Goal: Transaction & Acquisition: Purchase product/service

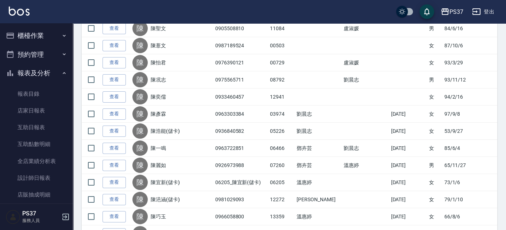
scroll to position [398, 0]
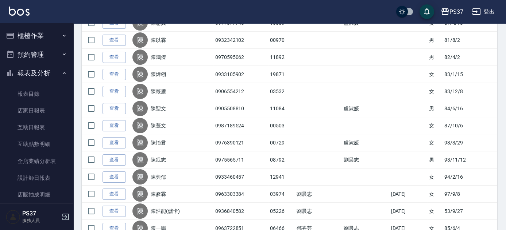
click at [39, 38] on button "櫃檯作業" at bounding box center [36, 35] width 67 height 19
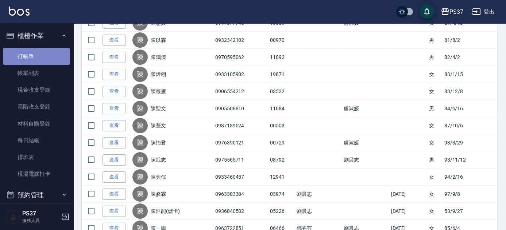
click at [40, 51] on link "打帳單" at bounding box center [36, 56] width 67 height 17
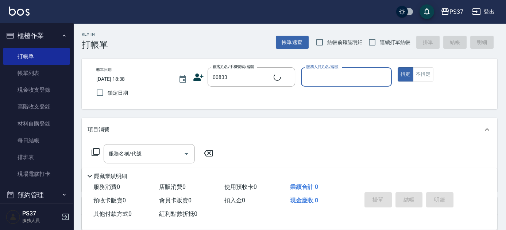
type input "[PERSON_NAME]/0903331220/00833"
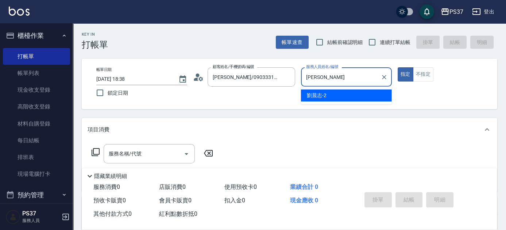
type input "劉"
type input "[PERSON_NAME]-7"
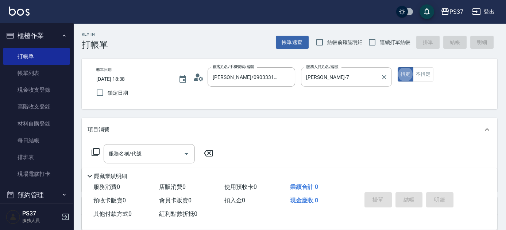
type button "true"
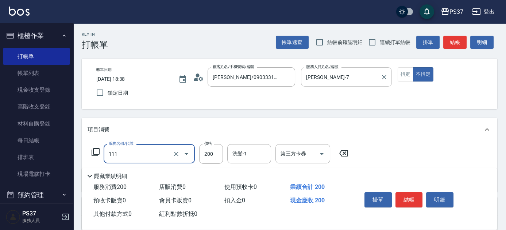
type input "200(111)"
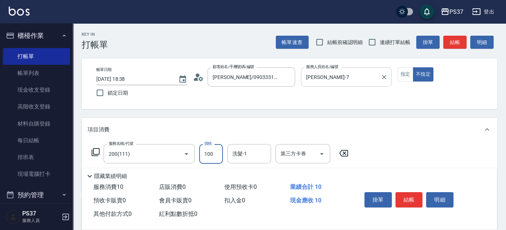
type input "100"
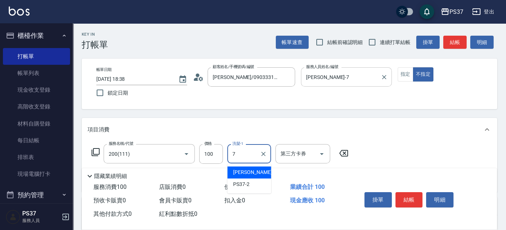
type input "[PERSON_NAME]-7"
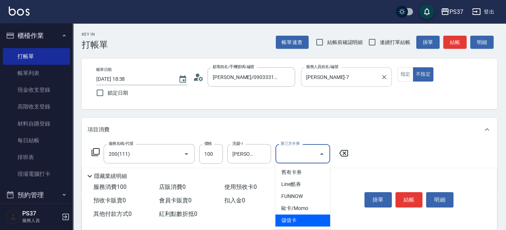
type input "儲值卡"
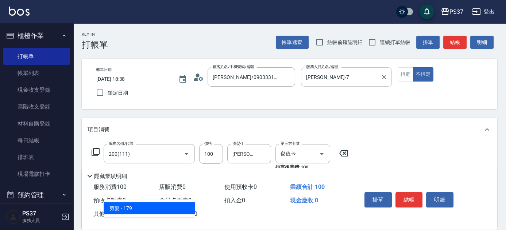
type input "剪髮(305)"
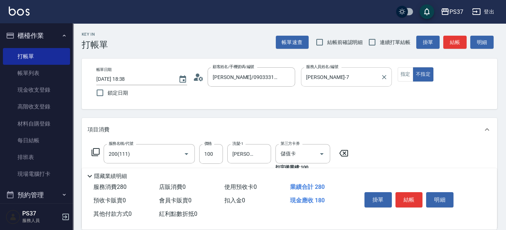
type input "180"
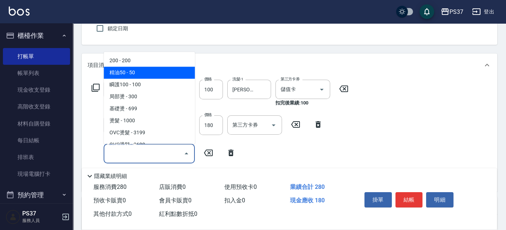
scroll to position [66, 0]
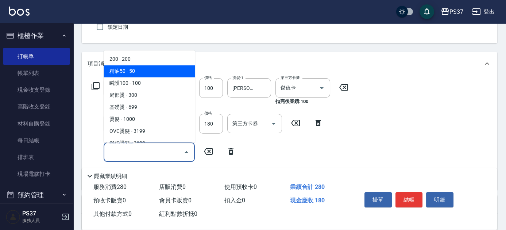
click at [400, 84] on div "服務名稱/代號 200(111) 服務名稱/代號 價格 100 價格 洗髮-1 [PERSON_NAME]-7 洗髮-1 第三方卡券 儲值卡 第三方卡券 扣完…" at bounding box center [289, 132] width 415 height 115
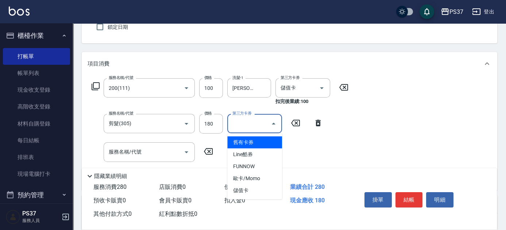
click at [236, 125] on input "第三方卡券" at bounding box center [248, 123] width 37 height 13
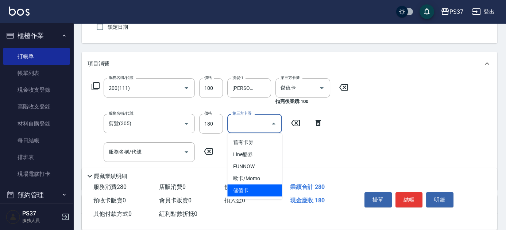
click at [264, 194] on span "儲值卡" at bounding box center [254, 191] width 55 height 12
type input "儲值卡"
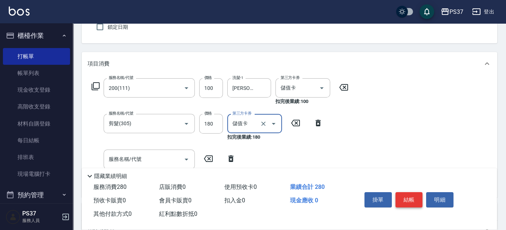
click at [412, 195] on button "結帳" at bounding box center [408, 200] width 27 height 15
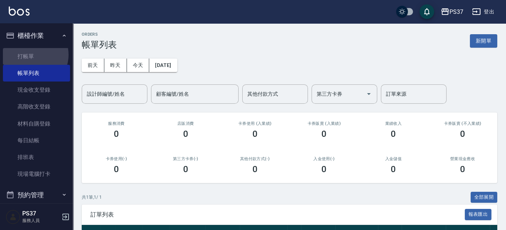
drag, startPoint x: 32, startPoint y: 55, endPoint x: 68, endPoint y: 53, distance: 36.1
click at [31, 55] on link "打帳單" at bounding box center [36, 56] width 67 height 17
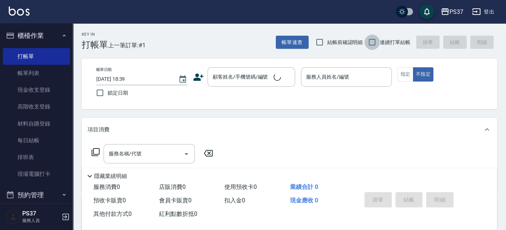
click at [373, 42] on input "連續打單結帳" at bounding box center [371, 42] width 15 height 15
checkbox input "true"
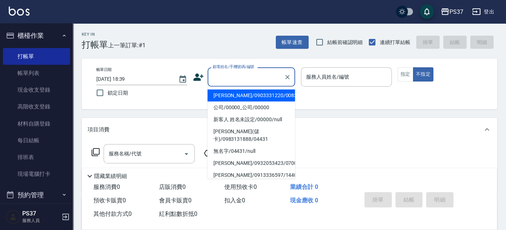
click at [241, 81] on input "顧客姓名/手機號碼/編號" at bounding box center [246, 77] width 70 height 13
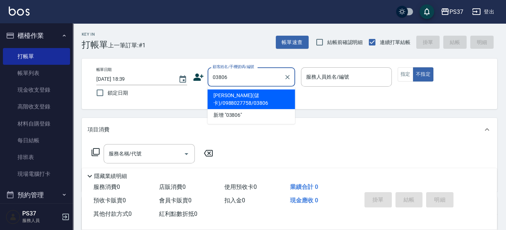
type input "[PERSON_NAME](儲卡)/0988027758/03806"
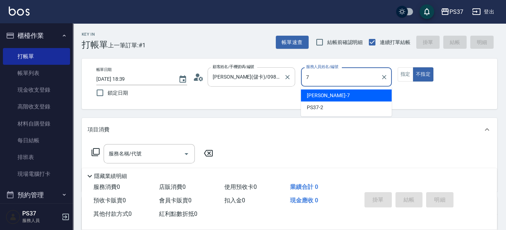
type input "[PERSON_NAME]-7"
type button "false"
type input "無名字/03806/null"
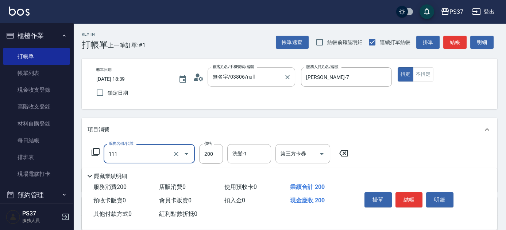
type input "200(111)"
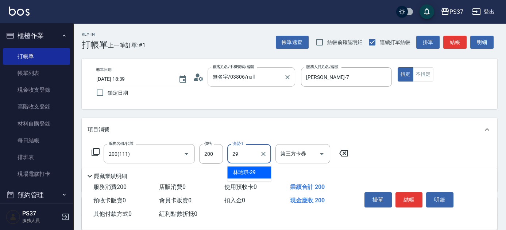
type input "[PERSON_NAME]-29"
type input "精油50(112)"
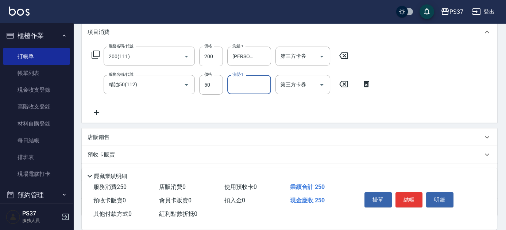
scroll to position [99, 0]
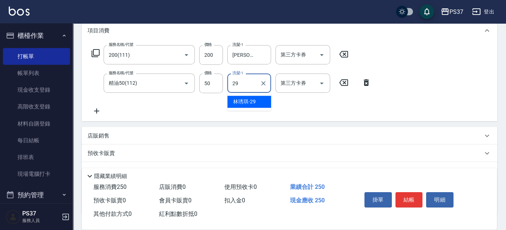
type input "[PERSON_NAME]-29"
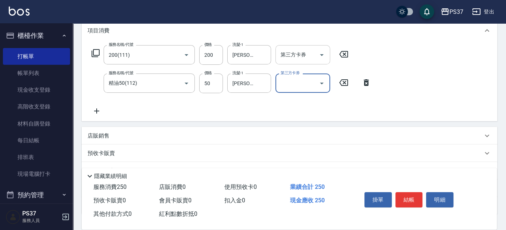
click at [306, 57] on input "第三方卡券" at bounding box center [297, 55] width 37 height 13
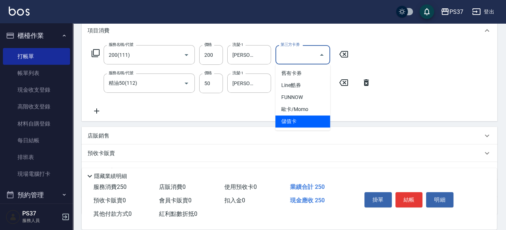
click at [297, 118] on span "儲值卡" at bounding box center [302, 122] width 55 height 12
type input "儲值卡"
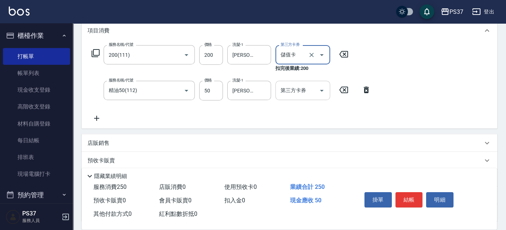
click at [305, 95] on input "第三方卡券" at bounding box center [297, 90] width 37 height 13
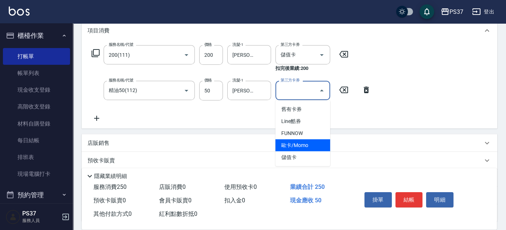
drag, startPoint x: 307, startPoint y: 147, endPoint x: 306, endPoint y: 151, distance: 4.3
click at [306, 151] on ul "舊有卡券 Line酷券 FUNNOW 歐卡/Momo 儲值卡" at bounding box center [302, 134] width 55 height 66
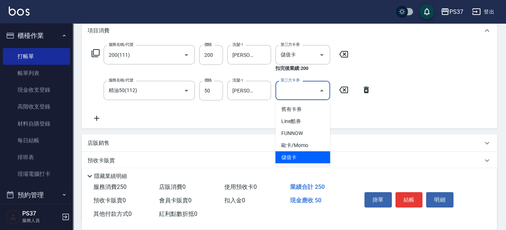
click at [303, 156] on span "儲值卡" at bounding box center [302, 158] width 55 height 12
type input "儲值卡"
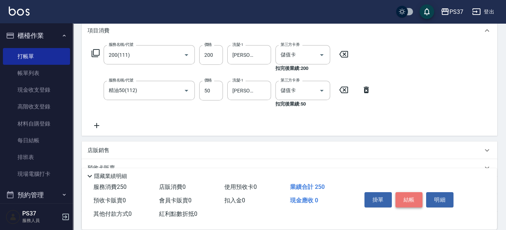
click at [414, 200] on button "結帳" at bounding box center [408, 200] width 27 height 15
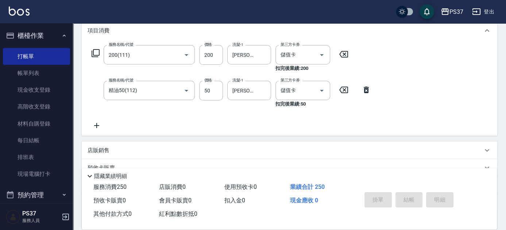
scroll to position [0, 0]
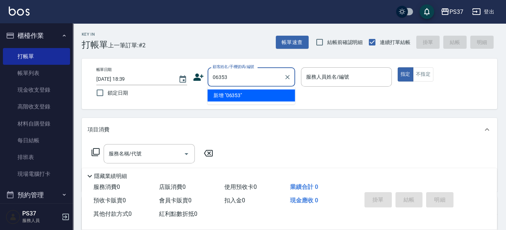
type input "06353"
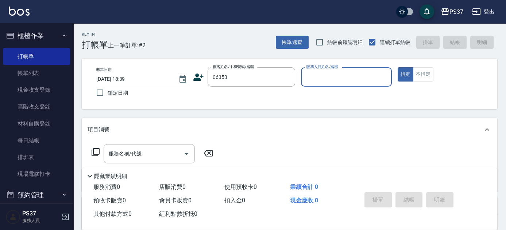
type input "5"
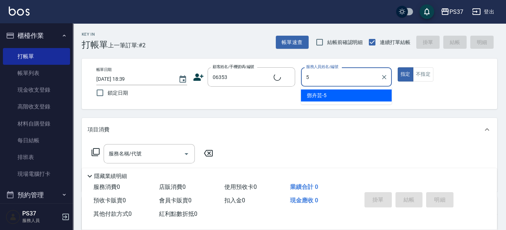
type input "[PERSON_NAME]/0923878986/06353"
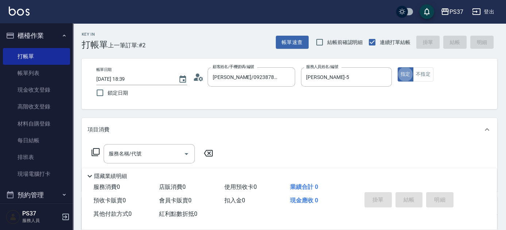
type input "[PERSON_NAME]-9"
type button "true"
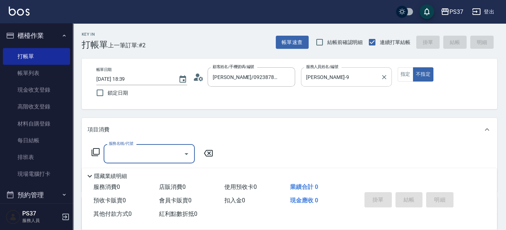
drag, startPoint x: 357, startPoint y: 81, endPoint x: 356, endPoint y: 85, distance: 4.9
click at [357, 80] on input "[PERSON_NAME]-9" at bounding box center [340, 77] width 73 height 13
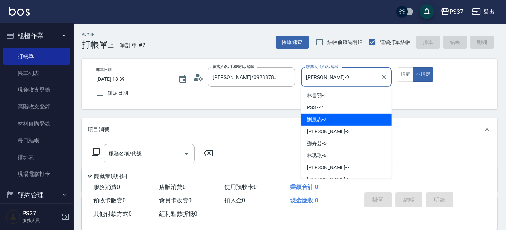
scroll to position [19, 0]
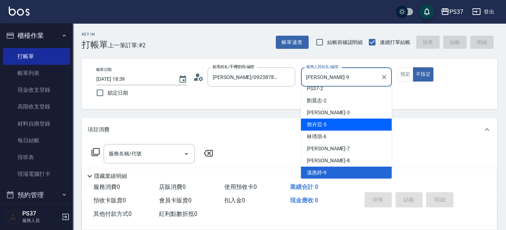
click at [348, 125] on div "[PERSON_NAME]-5" at bounding box center [346, 125] width 91 height 12
type input "[PERSON_NAME]-5"
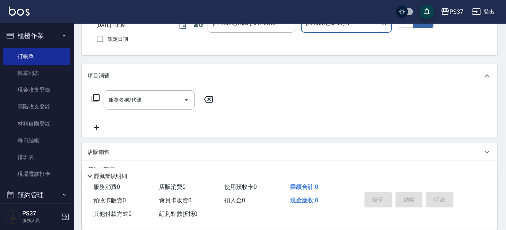
scroll to position [66, 0]
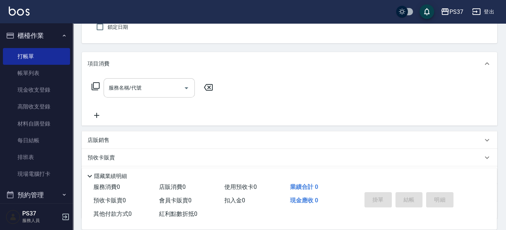
click at [149, 80] on div "服務名稱/代號" at bounding box center [149, 87] width 91 height 19
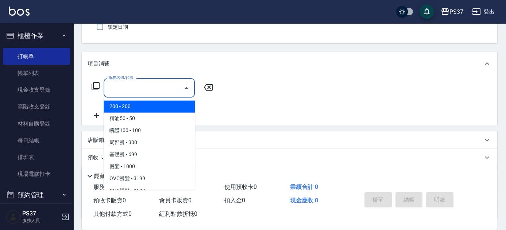
click at [148, 104] on span "200 - 200" at bounding box center [149, 107] width 91 height 12
type input "200(111)"
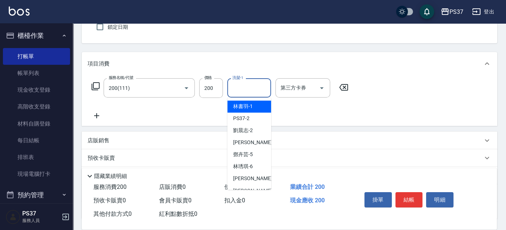
click at [251, 92] on input "洗髮-1" at bounding box center [248, 88] width 37 height 13
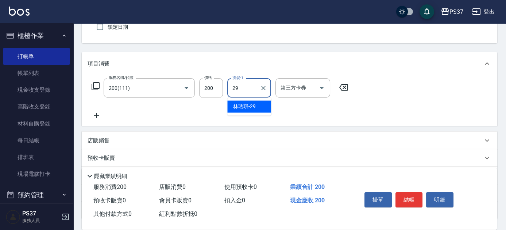
type input "[PERSON_NAME]-29"
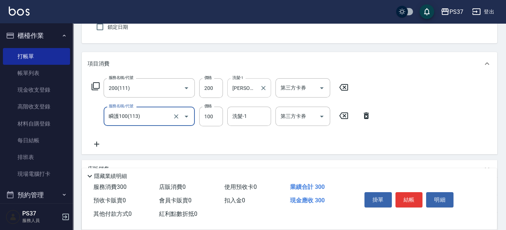
type input "瞬護100(113)"
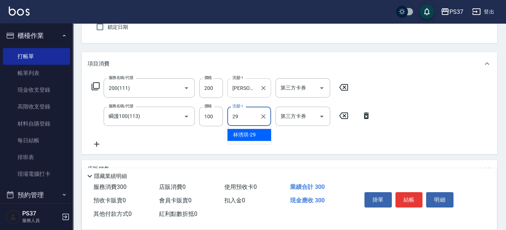
type input "[PERSON_NAME]-29"
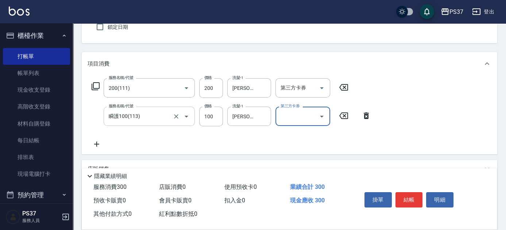
click at [187, 117] on icon "Open" at bounding box center [186, 116] width 9 height 9
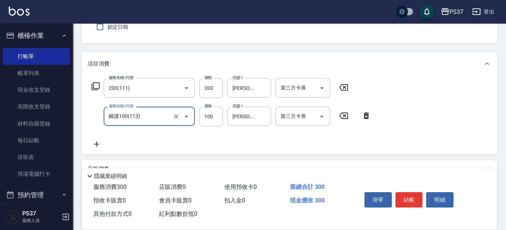
click at [189, 117] on icon "Open" at bounding box center [186, 116] width 9 height 9
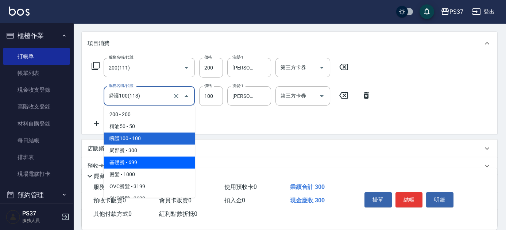
scroll to position [53, 0]
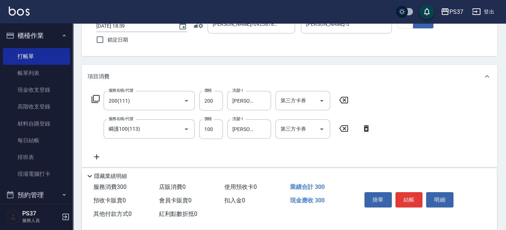
click at [158, 149] on div "服務名稱/代號 200(111) 服務名稱/代號 價格 200 價格 洗髮-1 [PERSON_NAME]-29 洗髮-1 第三方卡券 第三方卡券 服務名稱/…" at bounding box center [232, 126] width 288 height 70
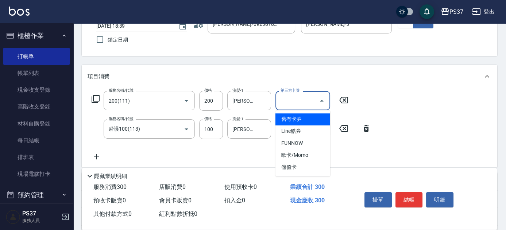
click at [307, 106] on input "第三方卡券" at bounding box center [297, 100] width 37 height 13
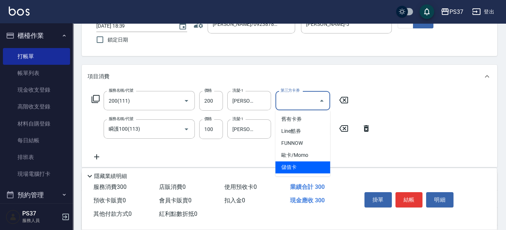
click at [295, 164] on span "儲值卡" at bounding box center [302, 168] width 55 height 12
type input "儲值卡"
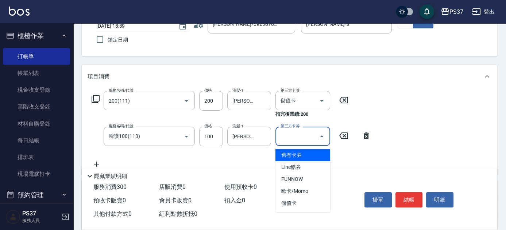
click at [303, 137] on input "第三方卡券" at bounding box center [297, 136] width 37 height 13
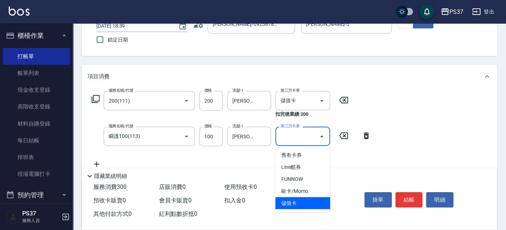
click at [304, 198] on span "儲值卡" at bounding box center [302, 204] width 55 height 12
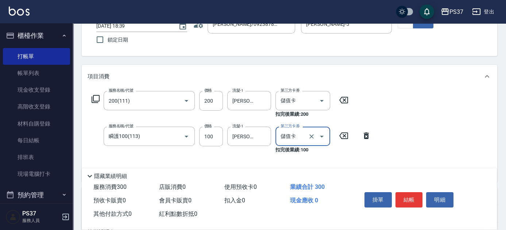
type input "儲值卡"
click at [410, 201] on button "結帳" at bounding box center [408, 200] width 27 height 15
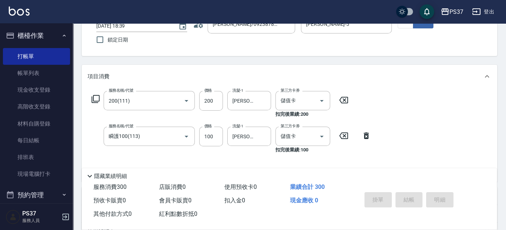
type input "[DATE] 18:40"
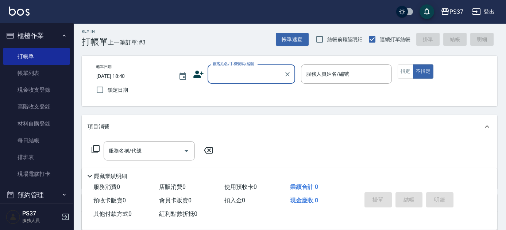
scroll to position [0, 0]
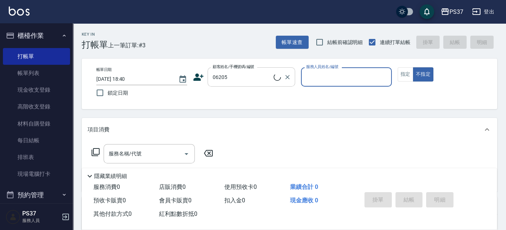
type input "無名字/06205/null"
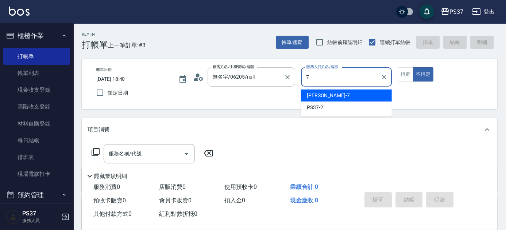
type input "[PERSON_NAME]-7"
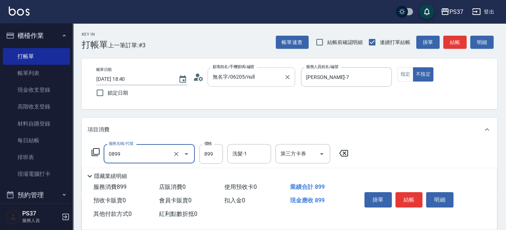
type input "排毒SPA(0899)"
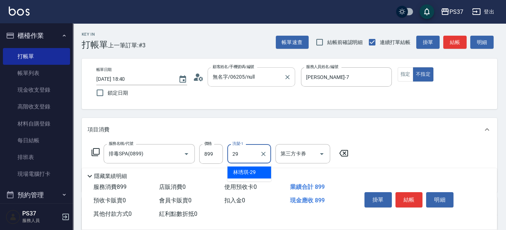
type input "[PERSON_NAME]-29"
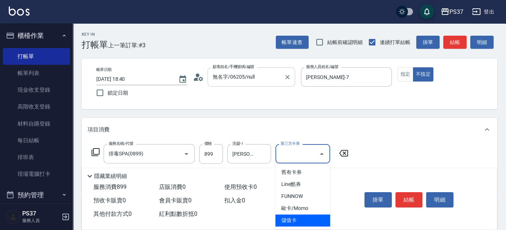
type input "儲值卡"
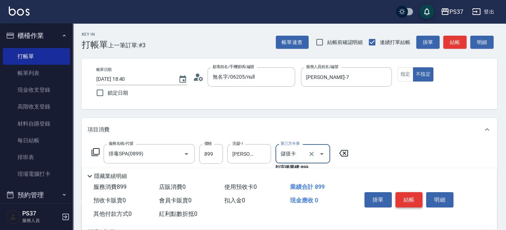
click at [407, 195] on button "結帳" at bounding box center [408, 200] width 27 height 15
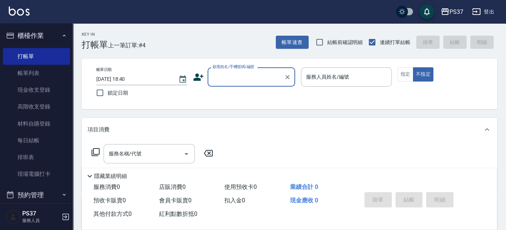
click at [236, 75] on input "顧客姓名/手機號碼/編號" at bounding box center [246, 77] width 70 height 13
click at [256, 75] on input "顧客姓名/手機號碼/編號" at bounding box center [246, 77] width 70 height 13
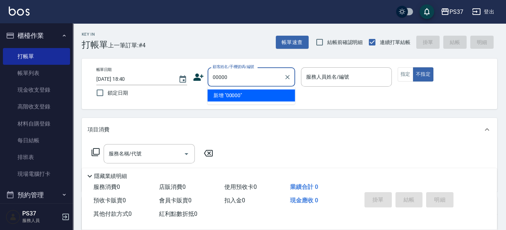
type input "00000"
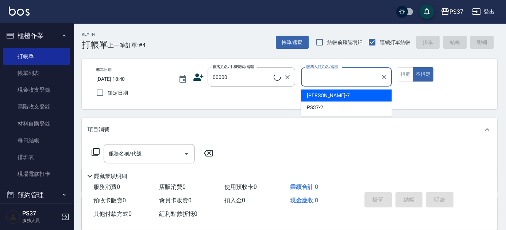
type input "7"
type input "新客人 姓名未設定/00000/null"
type input "[PERSON_NAME]-7"
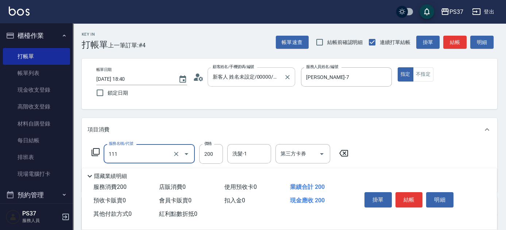
type input "200(111)"
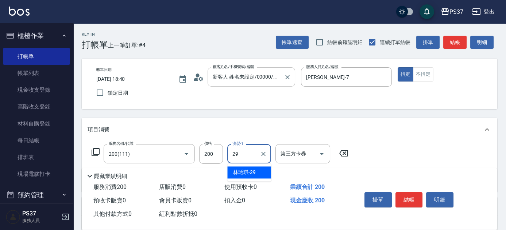
type input "[PERSON_NAME]-29"
type input "精油50(112)"
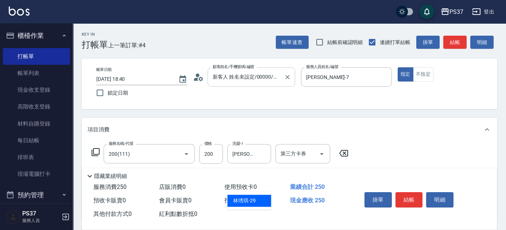
type input "[PERSON_NAME]-29"
click at [413, 200] on button "結帳" at bounding box center [408, 200] width 27 height 15
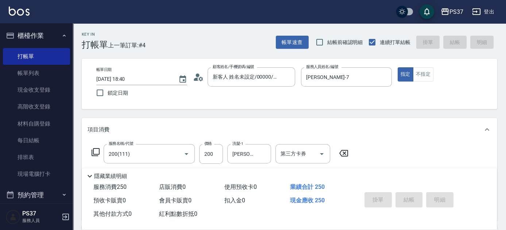
type input "[DATE] 18:41"
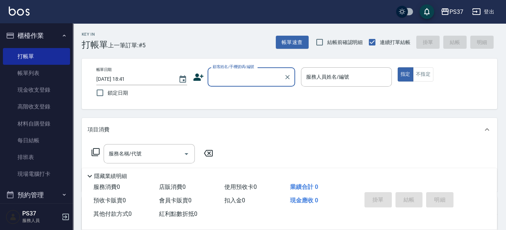
click at [245, 79] on input "顧客姓名/手機號碼/編號" at bounding box center [246, 77] width 70 height 13
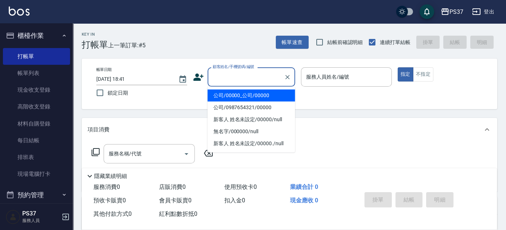
click at [255, 95] on li "公司/00000_公司/00000" at bounding box center [252, 96] width 88 height 12
type input "公司/00000_公司/00000"
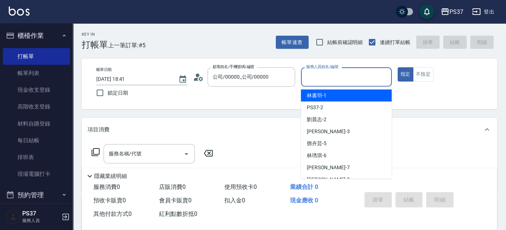
click at [365, 78] on input "服務人員姓名/編號" at bounding box center [346, 77] width 84 height 13
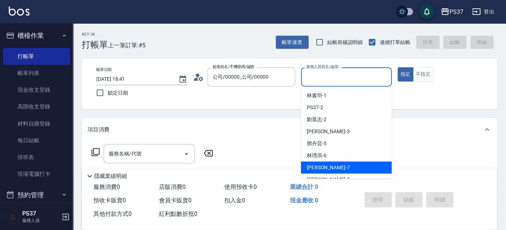
click at [363, 165] on div "[PERSON_NAME] -7" at bounding box center [346, 168] width 91 height 12
type input "[PERSON_NAME]-7"
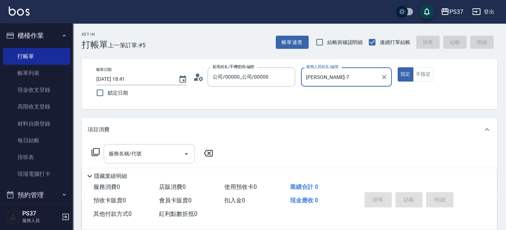
click at [144, 163] on div "服務名稱/代號 服務名稱/代號" at bounding box center [153, 165] width 130 height 42
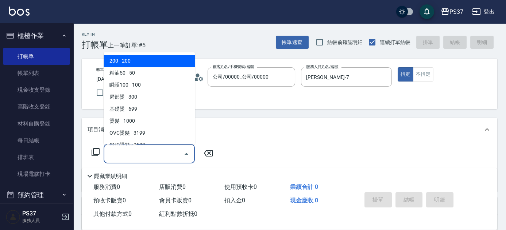
click at [149, 156] on input "服務名稱/代號" at bounding box center [144, 154] width 74 height 13
click at [154, 59] on span "200 - 200" at bounding box center [149, 61] width 91 height 12
type input "200(111)"
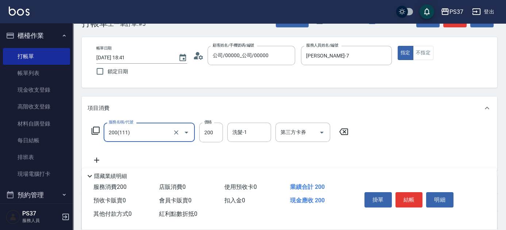
scroll to position [33, 0]
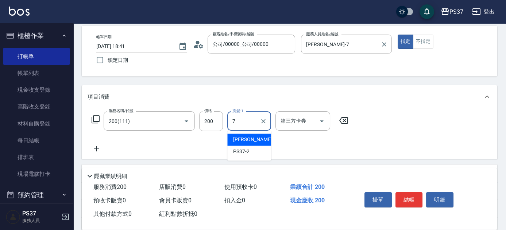
type input "[PERSON_NAME]-7"
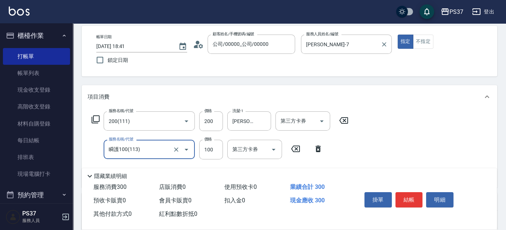
type input "瞬護100(113)"
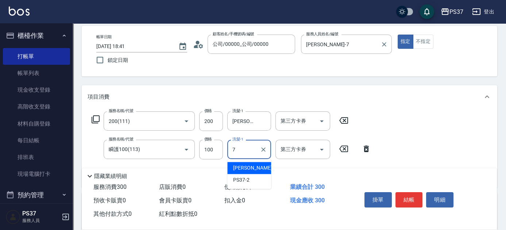
type input "[PERSON_NAME]-7"
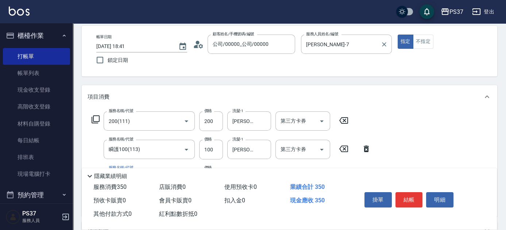
type input "精油50(112)"
type input "[PERSON_NAME]-7"
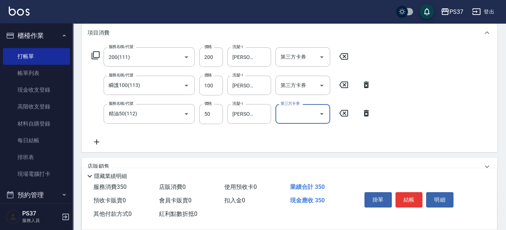
scroll to position [99, 0]
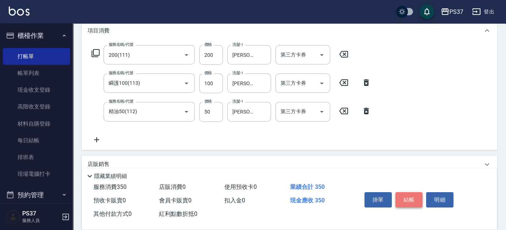
click at [402, 197] on button "結帳" at bounding box center [408, 200] width 27 height 15
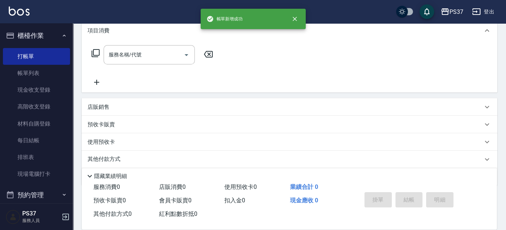
scroll to position [0, 0]
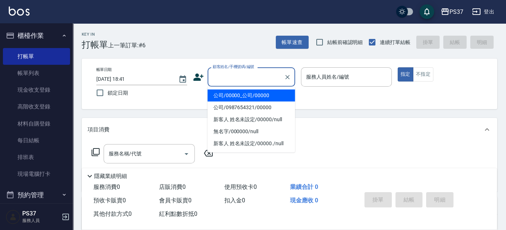
click at [254, 75] on input "顧客姓名/手機號碼/編號" at bounding box center [246, 77] width 70 height 13
drag, startPoint x: 254, startPoint y: 96, endPoint x: 272, endPoint y: 96, distance: 18.2
click at [254, 96] on li "公司/00000_公司/00000" at bounding box center [252, 96] width 88 height 12
type input "公司/00000_公司/00000"
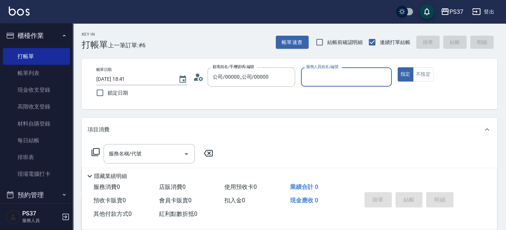
click at [325, 86] on div "服務人員姓名/編號" at bounding box center [346, 76] width 91 height 19
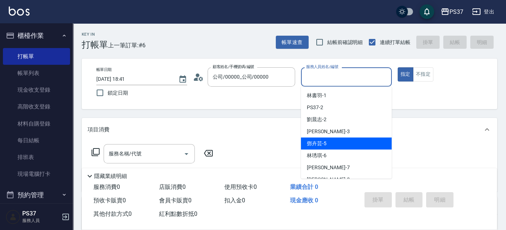
click at [336, 146] on div "[PERSON_NAME]-5" at bounding box center [346, 144] width 91 height 12
type input "[PERSON_NAME]-5"
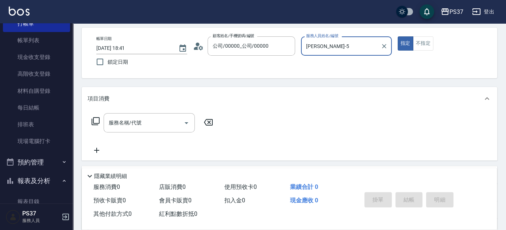
scroll to position [66, 0]
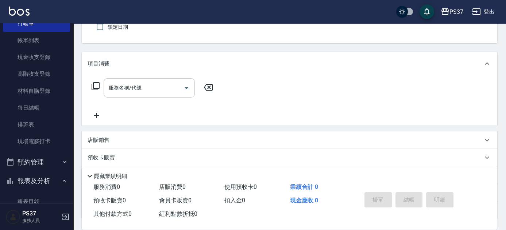
drag, startPoint x: 152, startPoint y: 94, endPoint x: 158, endPoint y: 96, distance: 5.7
click at [152, 94] on input "服務名稱/代號" at bounding box center [144, 88] width 74 height 13
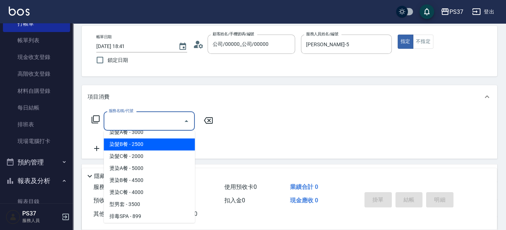
scroll to position [795, 0]
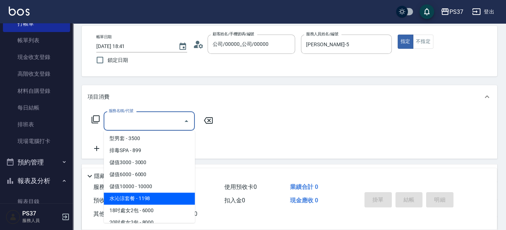
click at [150, 194] on span "水沁涼套餐 - 1198" at bounding box center [149, 199] width 91 height 12
type input "水沁涼套餐(5699)"
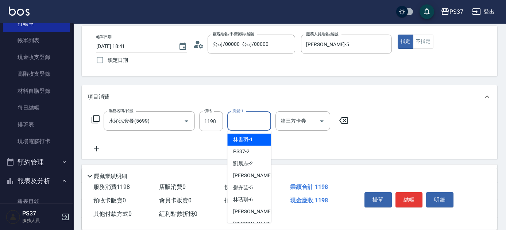
click at [237, 121] on input "洗髮-1" at bounding box center [248, 121] width 37 height 13
type input "[PERSON_NAME]-1"
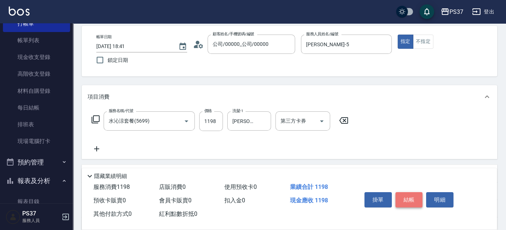
click at [407, 200] on button "結帳" at bounding box center [408, 200] width 27 height 15
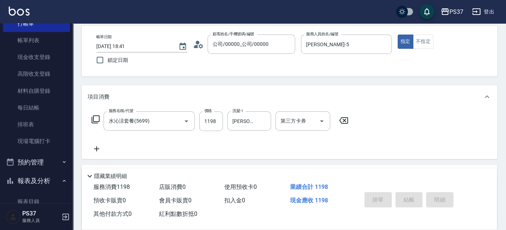
type input "[DATE] 18:43"
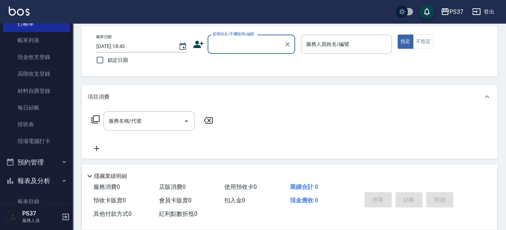
click at [244, 46] on input "顧客姓名/手機號碼/編號" at bounding box center [246, 44] width 70 height 13
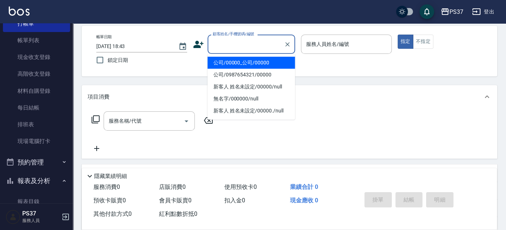
click at [245, 59] on li "公司/00000_公司/00000" at bounding box center [252, 63] width 88 height 12
type input "公司/00000_公司/00000"
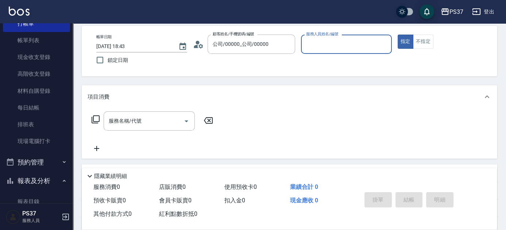
click at [312, 46] on input "服務人員姓名/編號" at bounding box center [346, 44] width 84 height 13
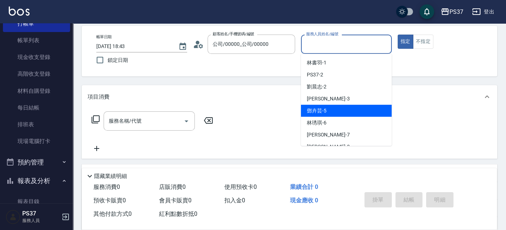
click at [330, 107] on div "[PERSON_NAME]-5" at bounding box center [346, 111] width 91 height 12
type input "[PERSON_NAME]-5"
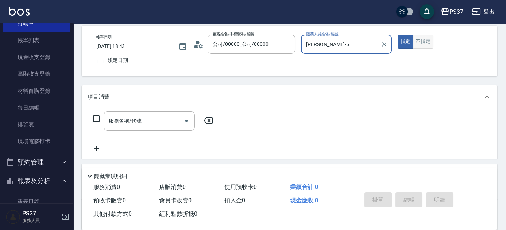
click at [420, 43] on button "不指定" at bounding box center [423, 42] width 20 height 14
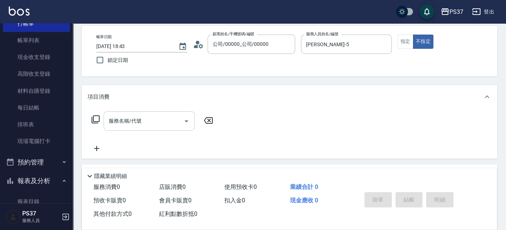
click at [142, 119] on input "服務名稱/代號" at bounding box center [144, 121] width 74 height 13
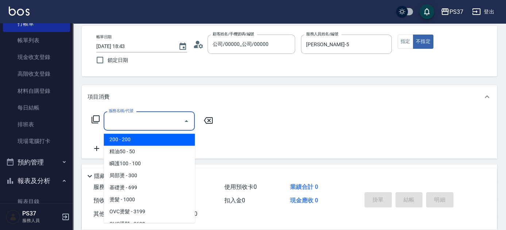
click at [153, 122] on input "服務名稱/代號" at bounding box center [144, 121] width 74 height 13
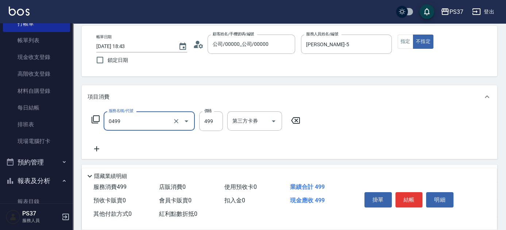
type input "[PERSON_NAME]499(0499)"
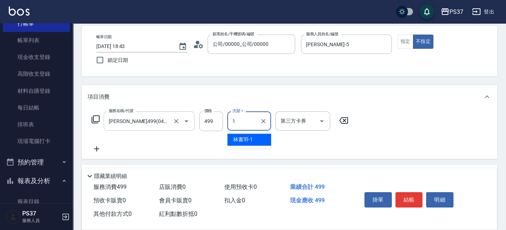
type input "[PERSON_NAME]-1"
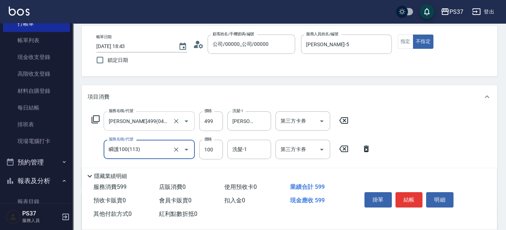
type input "瞬護100(113)"
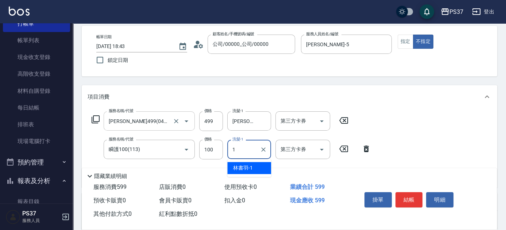
type input "[PERSON_NAME]-1"
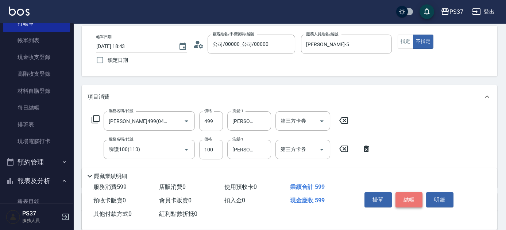
click at [405, 201] on button "結帳" at bounding box center [408, 200] width 27 height 15
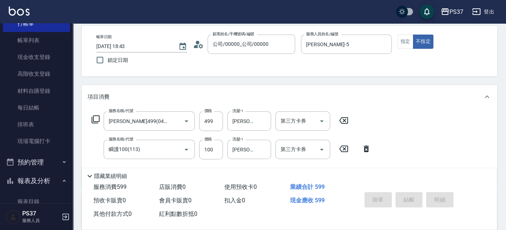
type input "[DATE] 18:44"
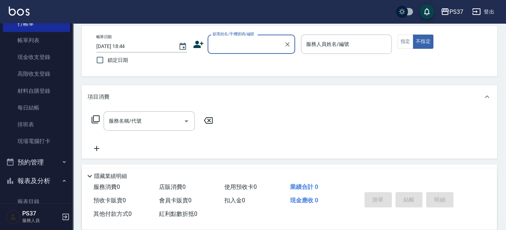
drag, startPoint x: 46, startPoint y: 45, endPoint x: 161, endPoint y: 124, distance: 139.9
click at [46, 45] on link "帳單列表" at bounding box center [36, 40] width 67 height 17
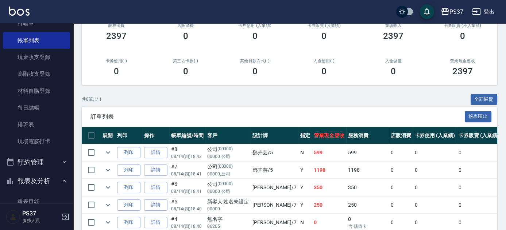
scroll to position [99, 0]
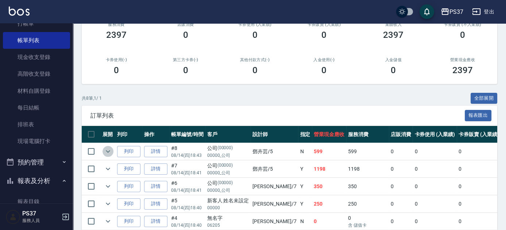
click at [104, 151] on icon "expand row" at bounding box center [108, 151] width 9 height 9
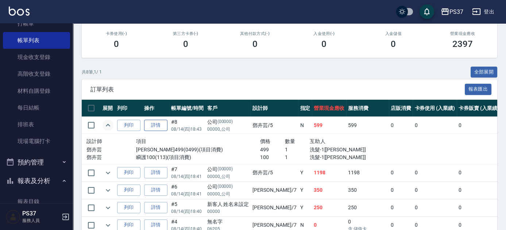
scroll to position [132, 0]
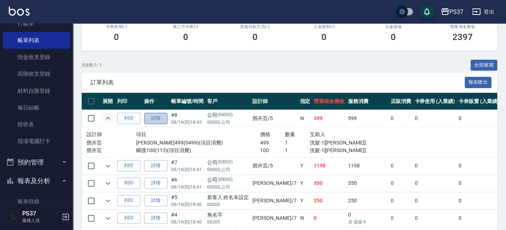
click at [155, 118] on link "詳情" at bounding box center [155, 118] width 23 height 11
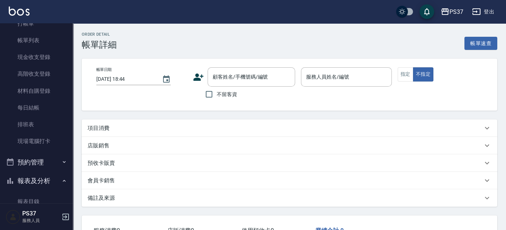
type input "[DATE] 18:43"
type input "[PERSON_NAME]-5"
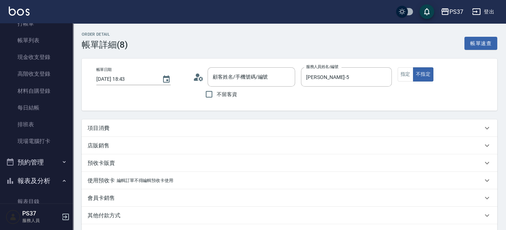
type input "公司/00000_公司/00000"
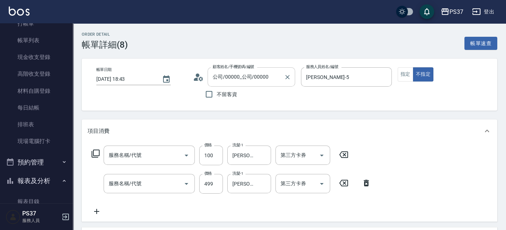
type input "瞬護100(113)"
type input "[PERSON_NAME]499(0499)"
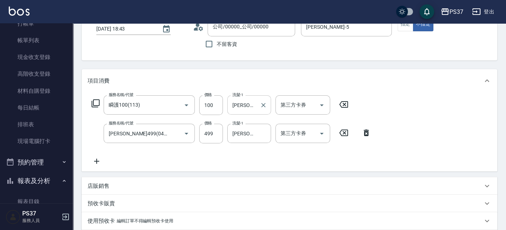
scroll to position [66, 0]
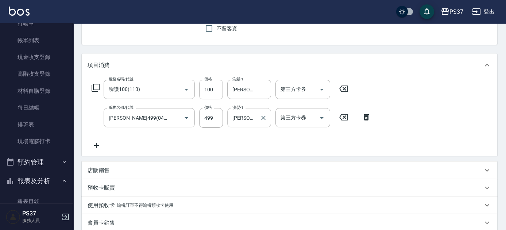
click at [263, 123] on div at bounding box center [262, 117] width 9 height 19
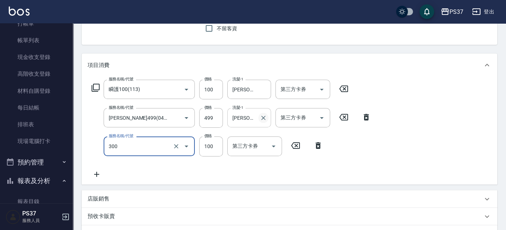
type input "剪髮(300)"
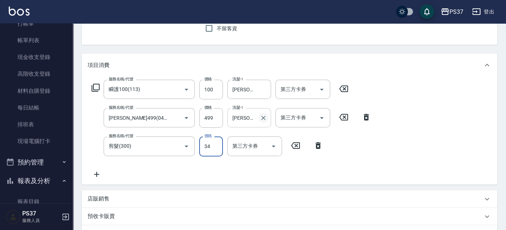
type input "34"
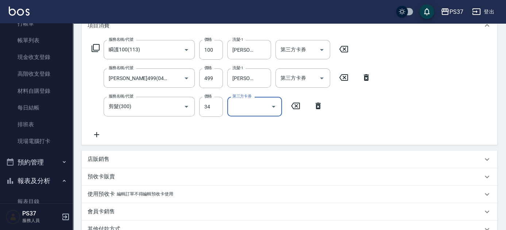
scroll to position [76, 0]
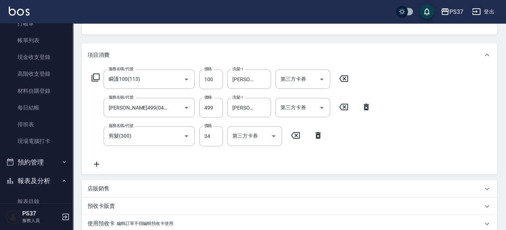
click at [408, 104] on div "服務名稱/代號 瞬護100(113) 服務名稱/代號 價格 100 價格 洗髮-1 [PERSON_NAME]-1 洗髮-1 第三方卡券 第三方卡券 服務名稱…" at bounding box center [289, 121] width 415 height 108
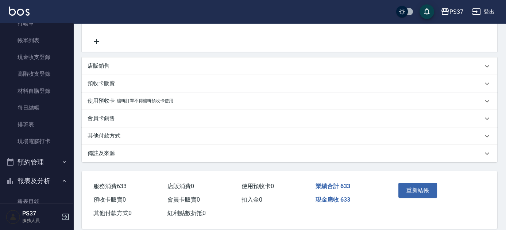
scroll to position [209, 0]
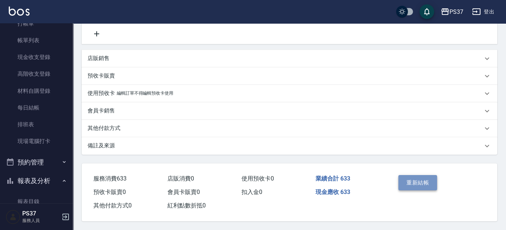
click at [413, 183] on button "重新結帳" at bounding box center [417, 182] width 39 height 15
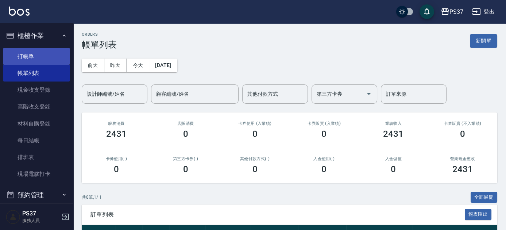
click at [49, 55] on link "打帳單" at bounding box center [36, 56] width 67 height 17
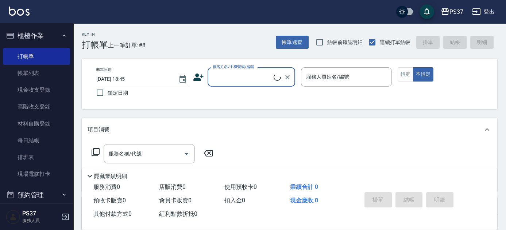
click at [242, 77] on input "顧客姓名/手機號碼/編號" at bounding box center [242, 77] width 63 height 13
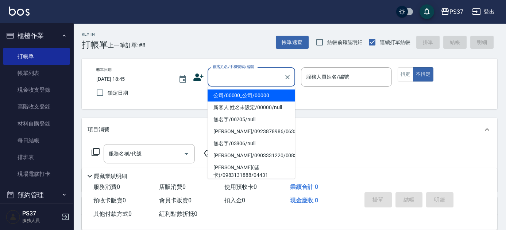
click at [247, 97] on li "公司/00000_公司/00000" at bounding box center [252, 96] width 88 height 12
type input "公司/00000_公司/00000"
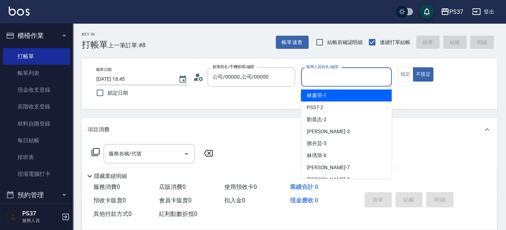
click at [342, 80] on input "服務人員姓名/編號" at bounding box center [346, 77] width 84 height 13
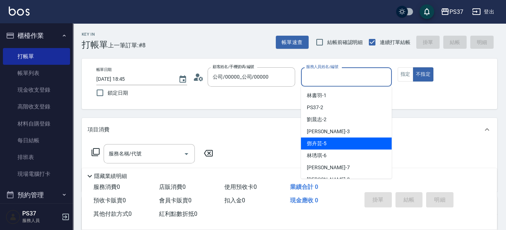
click at [338, 144] on div "[PERSON_NAME]-5" at bounding box center [346, 144] width 91 height 12
type input "[PERSON_NAME]-5"
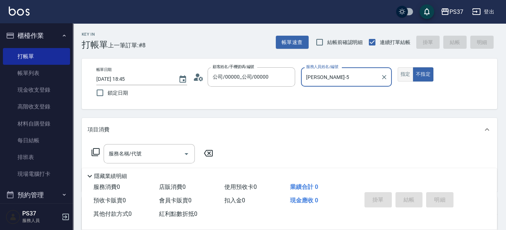
click at [409, 73] on button "指定" at bounding box center [406, 74] width 16 height 14
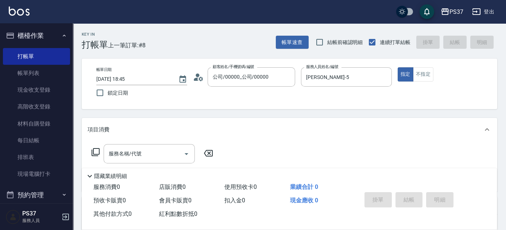
scroll to position [33, 0]
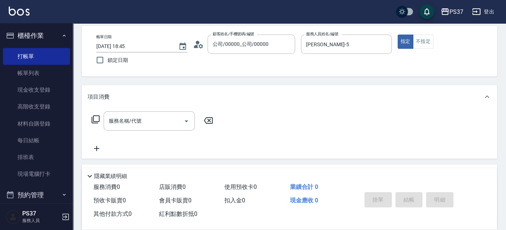
click at [164, 119] on input "服務名稱/代號" at bounding box center [144, 121] width 74 height 13
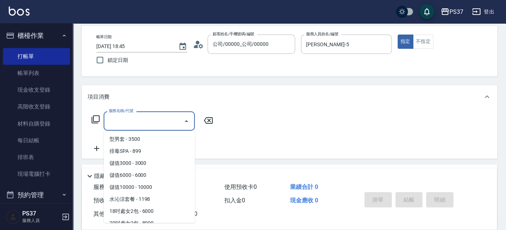
scroll to position [795, 0]
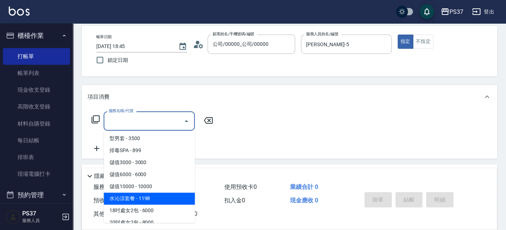
click at [151, 200] on span "水沁涼套餐 - 1198" at bounding box center [149, 199] width 91 height 12
type input "水沁涼套餐(5699)"
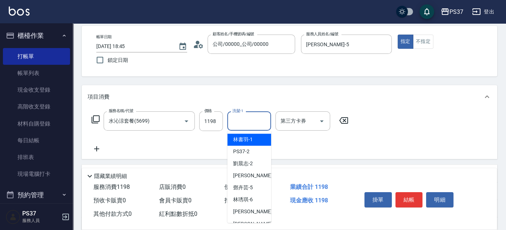
click at [234, 121] on input "洗髮-1" at bounding box center [248, 121] width 37 height 13
type input "[PERSON_NAME]-29"
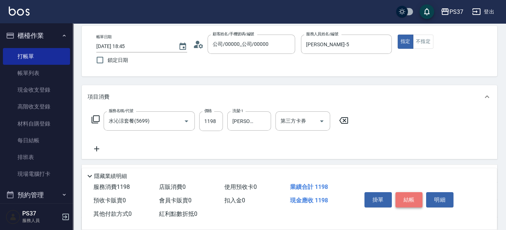
click at [408, 195] on button "結帳" at bounding box center [408, 200] width 27 height 15
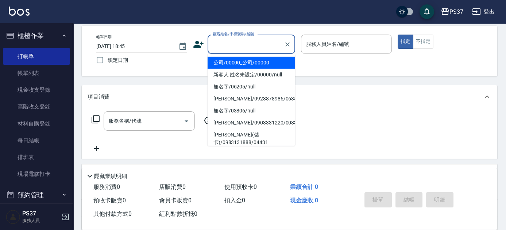
click at [224, 47] on input "顧客姓名/手機號碼/編號" at bounding box center [246, 44] width 70 height 13
click at [236, 62] on li "公司/00000_公司/00000" at bounding box center [252, 63] width 88 height 12
type input "公司/00000_公司/00000"
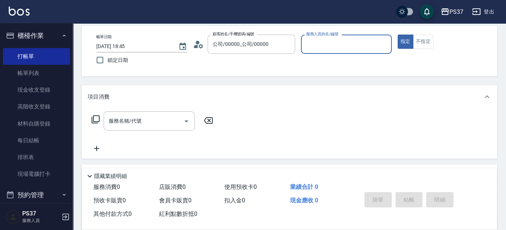
click at [332, 47] on input "服務人員姓名/編號" at bounding box center [346, 44] width 84 height 13
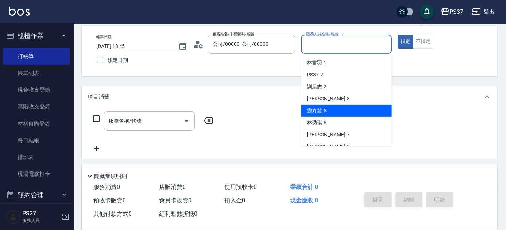
click at [334, 106] on div "[PERSON_NAME]-5" at bounding box center [346, 111] width 91 height 12
type input "[PERSON_NAME]-5"
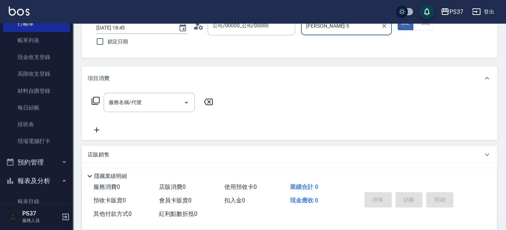
scroll to position [99, 0]
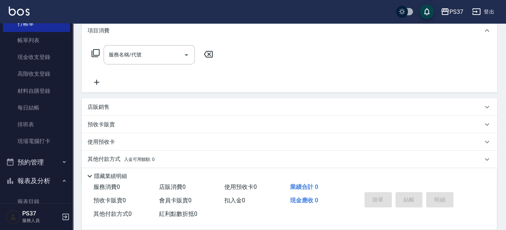
click at [128, 106] on div "店販銷售" at bounding box center [285, 108] width 395 height 8
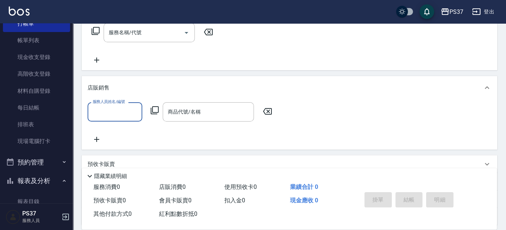
scroll to position [132, 0]
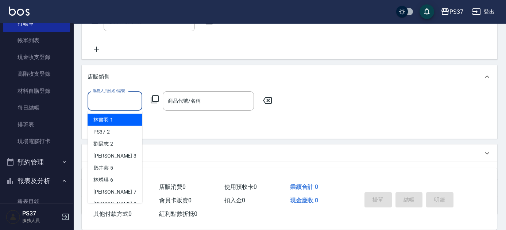
click at [124, 101] on input "服務人員姓名/編號" at bounding box center [115, 101] width 48 height 13
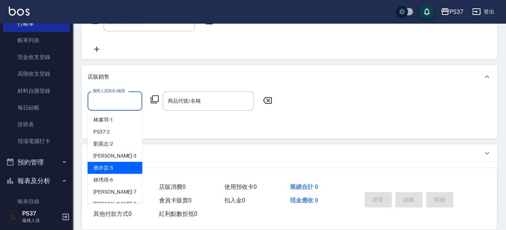
click at [120, 168] on div "[PERSON_NAME]-5" at bounding box center [115, 168] width 55 height 12
type input "[PERSON_NAME]-5"
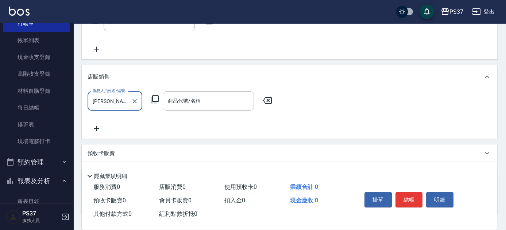
click at [190, 106] on input "商品代號/名稱" at bounding box center [208, 101] width 85 height 13
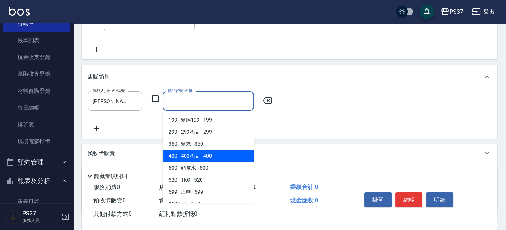
click at [208, 156] on span "400 - 400產品 - 400" at bounding box center [208, 156] width 91 height 12
type input "400產品"
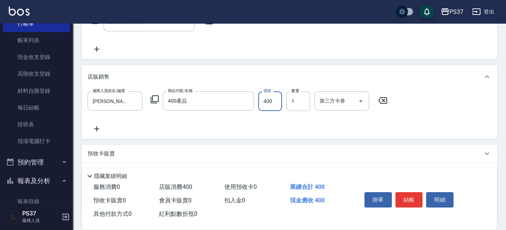
click at [271, 105] on input "400" at bounding box center [270, 102] width 24 height 20
type input "402"
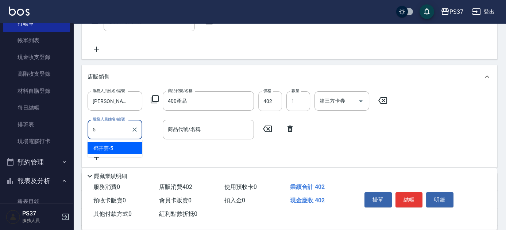
type input "[PERSON_NAME]-5"
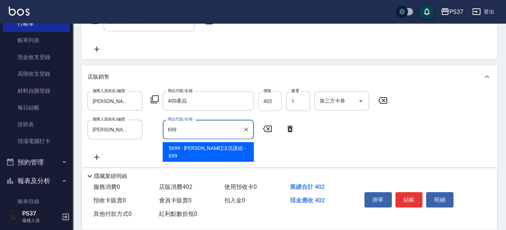
type input "水水沁涼洗護組"
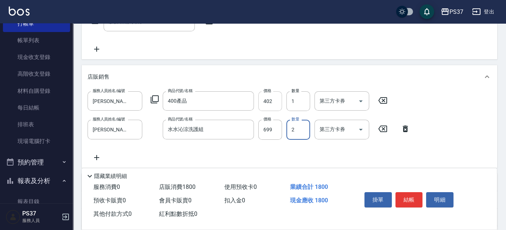
type input "2"
click at [407, 201] on button "結帳" at bounding box center [408, 200] width 27 height 15
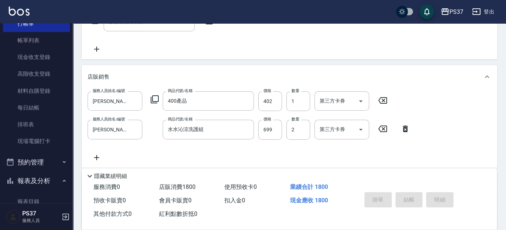
type input "[DATE] 18:47"
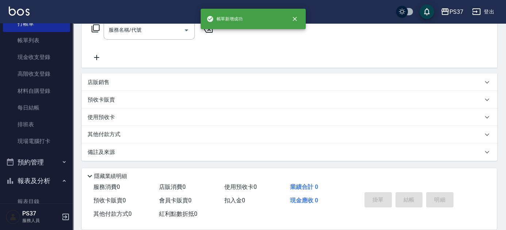
scroll to position [0, 0]
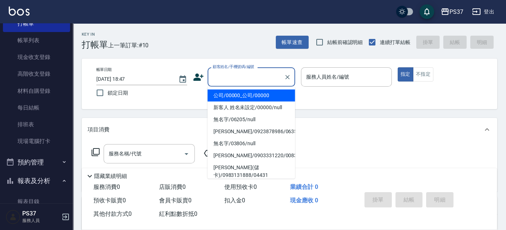
click at [228, 80] on input "顧客姓名/手機號碼/編號" at bounding box center [246, 77] width 70 height 13
click at [229, 94] on li "公司/00000_公司/00000" at bounding box center [252, 96] width 88 height 12
type input "公司/00000_公司/00000"
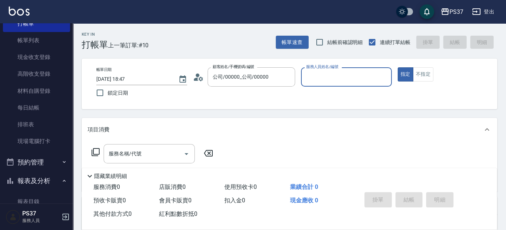
click at [328, 82] on input "服務人員姓名/編號" at bounding box center [346, 77] width 84 height 13
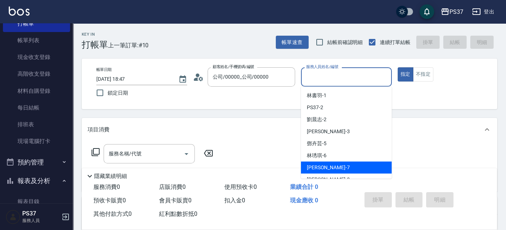
click at [333, 164] on div "[PERSON_NAME] -7" at bounding box center [346, 168] width 91 height 12
type input "[PERSON_NAME]-7"
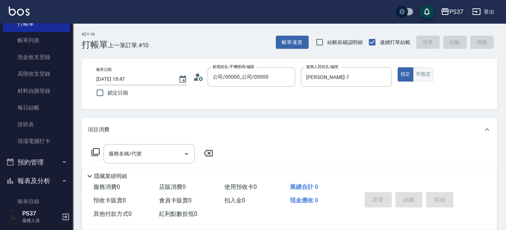
click at [426, 78] on div "帳單日期 [DATE] 18:47 鎖定日期 顧客姓名/手機號碼/編號 公司/00000_公司/00000 顧客姓名/手機號碼/編號 服務人員姓名/編號 [P…" at bounding box center [289, 83] width 398 height 33
click at [426, 78] on button "不指定" at bounding box center [423, 74] width 20 height 14
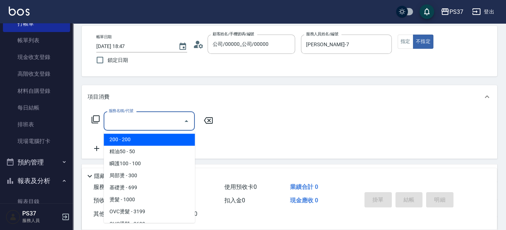
click at [131, 119] on input "服務名稱/代號" at bounding box center [144, 121] width 74 height 13
click at [137, 139] on span "200 - 200" at bounding box center [149, 140] width 91 height 12
type input "200(111)"
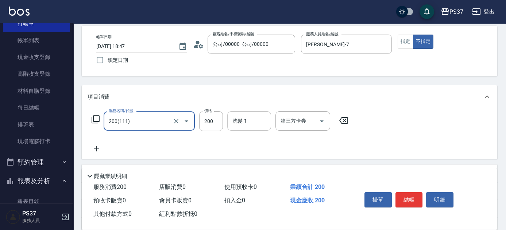
click at [237, 122] on input "洗髮-1" at bounding box center [248, 121] width 37 height 13
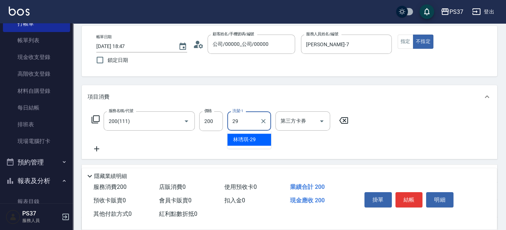
type input "[PERSON_NAME]-29"
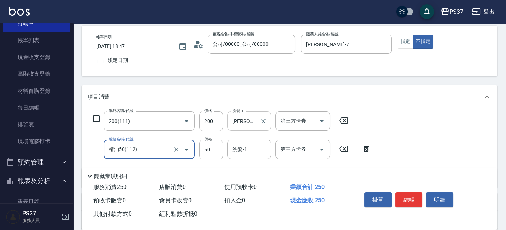
type input "精油50(112)"
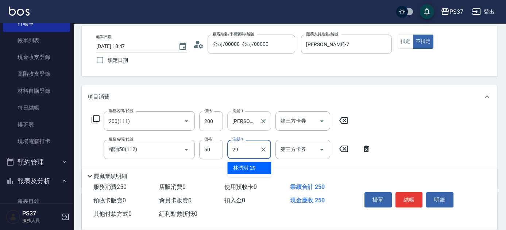
type input "[PERSON_NAME]-29"
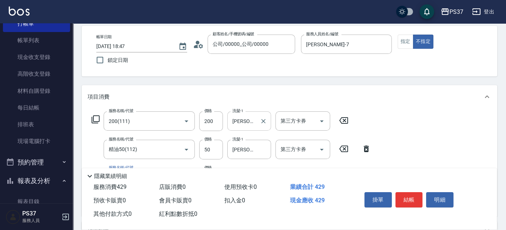
type input "剪髮(305)"
type input "180"
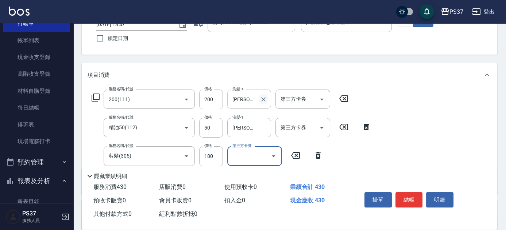
scroll to position [66, 0]
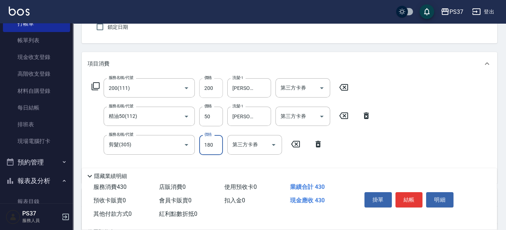
click at [213, 91] on input "200" at bounding box center [211, 88] width 24 height 20
type input "100"
click at [410, 199] on button "結帳" at bounding box center [408, 200] width 27 height 15
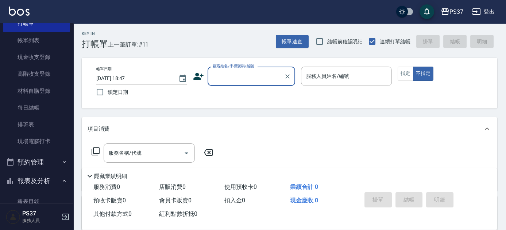
scroll to position [0, 0]
click at [239, 85] on div "顧客姓名/手機號碼/編號" at bounding box center [252, 76] width 88 height 19
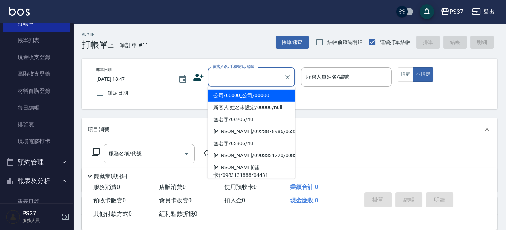
click at [245, 96] on li "公司/00000_公司/00000" at bounding box center [252, 96] width 88 height 12
type input "公司/00000_公司/00000"
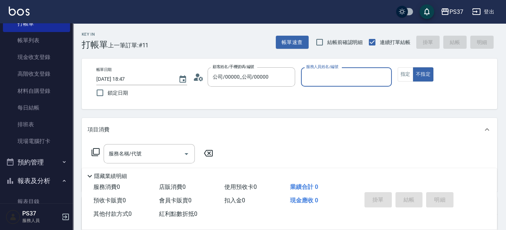
click at [333, 84] on div "服務人員姓名/編號" at bounding box center [346, 76] width 91 height 19
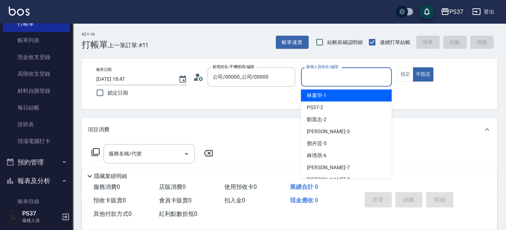
click at [359, 81] on input "服務人員姓名/編號" at bounding box center [346, 77] width 84 height 13
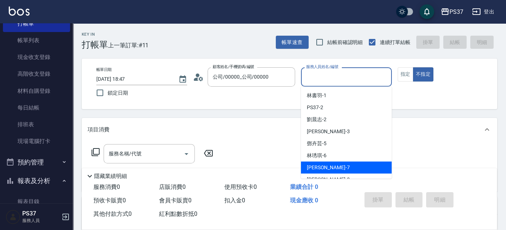
click at [343, 167] on div "[PERSON_NAME] -7" at bounding box center [346, 168] width 91 height 12
type input "[PERSON_NAME]-7"
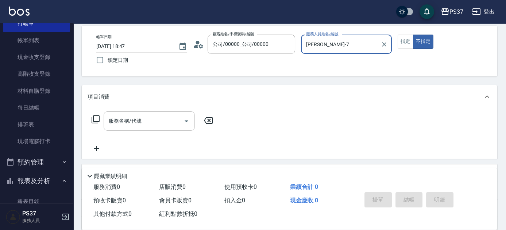
scroll to position [33, 0]
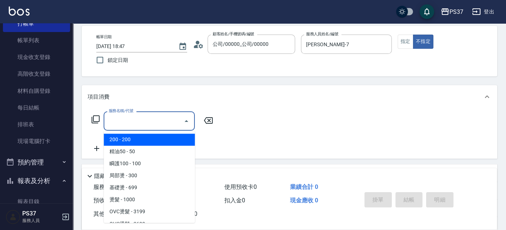
click at [140, 122] on input "服務名稱/代號" at bounding box center [144, 121] width 74 height 13
type input "200(111)"
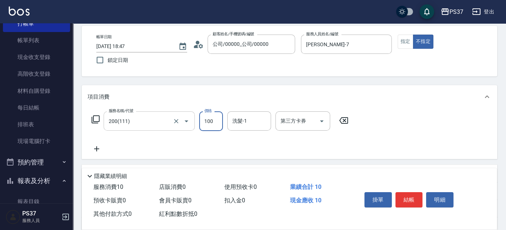
type input "100"
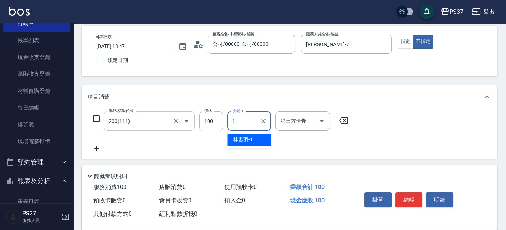
type input "[PERSON_NAME]-1"
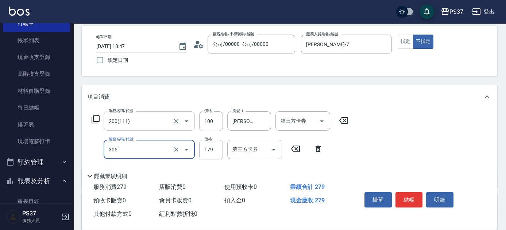
type input "剪髮(305)"
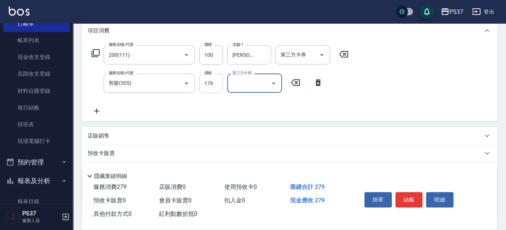
scroll to position [99, 0]
click at [206, 84] on input "179" at bounding box center [211, 84] width 24 height 20
type input "180"
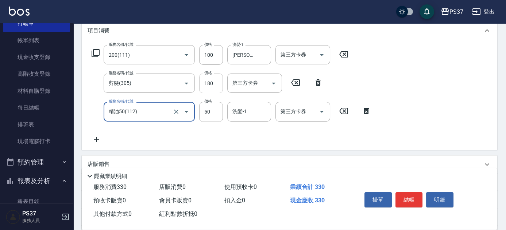
type input "精油50(112)"
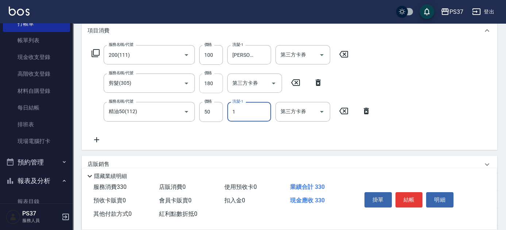
type input "[PERSON_NAME]-1"
click at [404, 198] on button "結帳" at bounding box center [408, 200] width 27 height 15
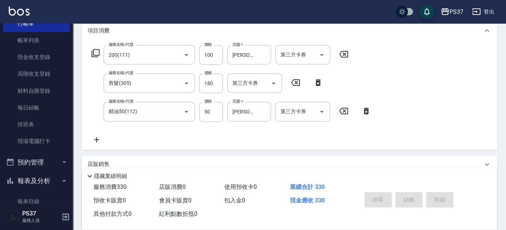
type input "[DATE] 18:48"
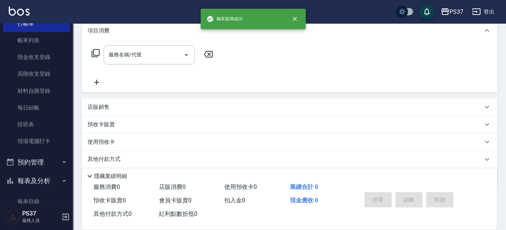
scroll to position [0, 0]
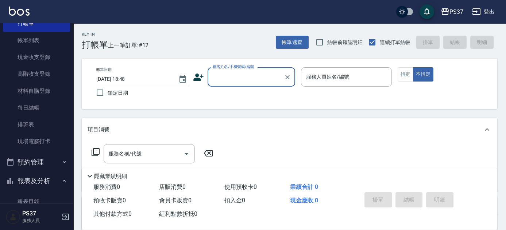
click at [249, 77] on input "顧客姓名/手機號碼/編號" at bounding box center [246, 77] width 70 height 13
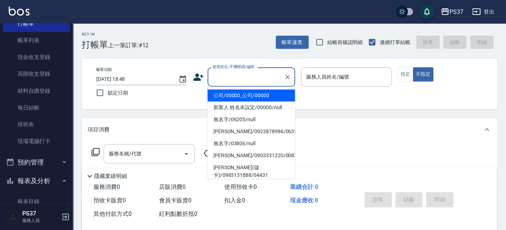
click at [256, 90] on li "公司/00000_公司/00000" at bounding box center [252, 96] width 88 height 12
type input "公司/00000_公司/00000"
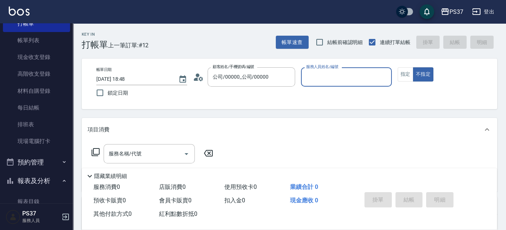
click at [322, 82] on input "服務人員姓名/編號" at bounding box center [346, 77] width 84 height 13
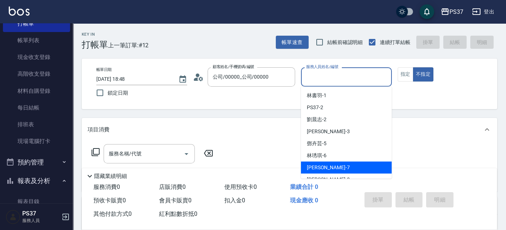
click at [330, 165] on div "[PERSON_NAME] -7" at bounding box center [346, 168] width 91 height 12
type input "[PERSON_NAME]-7"
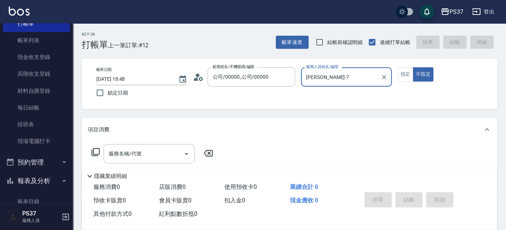
click at [135, 153] on input "服務名稱/代號" at bounding box center [144, 154] width 74 height 13
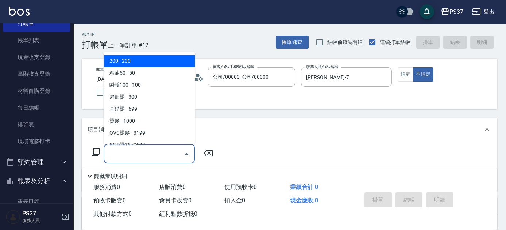
click at [156, 62] on span "200 - 200" at bounding box center [149, 61] width 91 height 12
type input "200(111)"
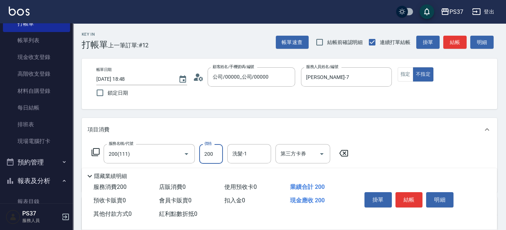
click at [213, 151] on input "200" at bounding box center [211, 154] width 24 height 20
type input "100"
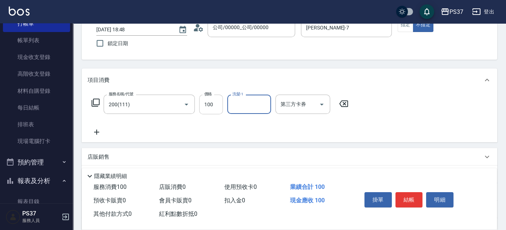
scroll to position [66, 0]
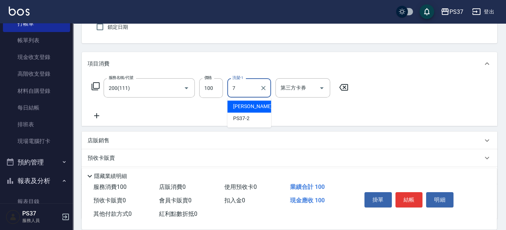
type input "[PERSON_NAME]-7"
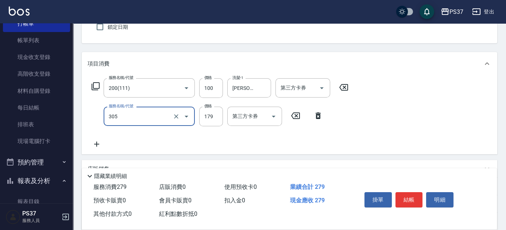
type input "剪髮(305)"
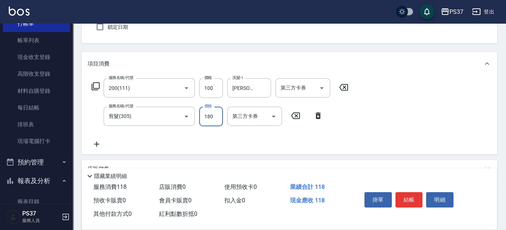
type input "180"
click at [407, 201] on button "結帳" at bounding box center [408, 200] width 27 height 15
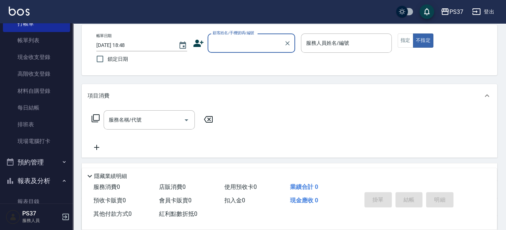
scroll to position [0, 0]
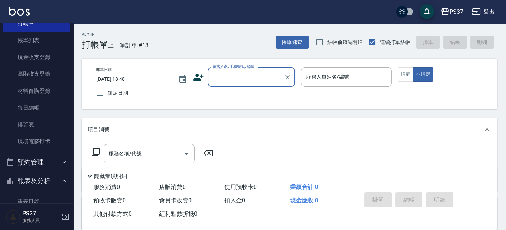
click at [230, 80] on input "顧客姓名/手機號碼/編號" at bounding box center [246, 77] width 70 height 13
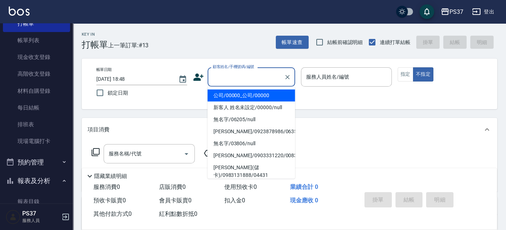
drag, startPoint x: 233, startPoint y: 95, endPoint x: 292, endPoint y: 85, distance: 59.5
click at [234, 96] on li "公司/00000_公司/00000" at bounding box center [252, 96] width 88 height 12
type input "公司/00000_公司/00000"
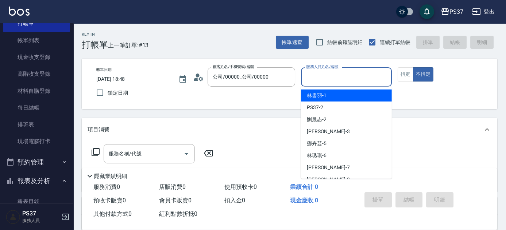
click at [328, 79] on input "服務人員姓名/編號" at bounding box center [346, 77] width 84 height 13
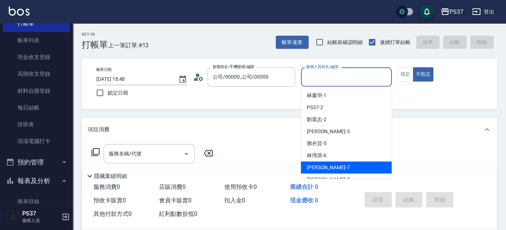
click at [329, 167] on div "[PERSON_NAME] -7" at bounding box center [346, 168] width 91 height 12
type input "[PERSON_NAME]-7"
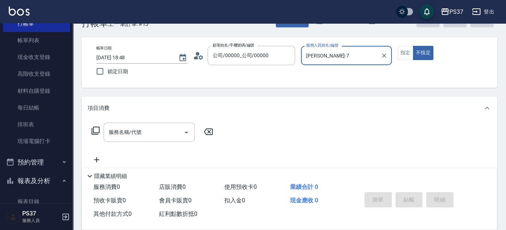
scroll to position [33, 0]
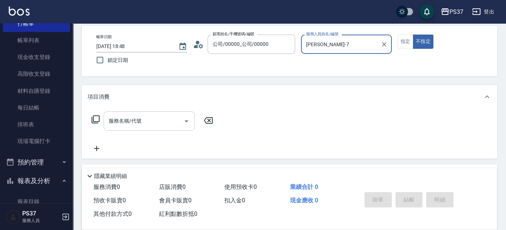
click at [151, 116] on input "服務名稱/代號" at bounding box center [144, 121] width 74 height 13
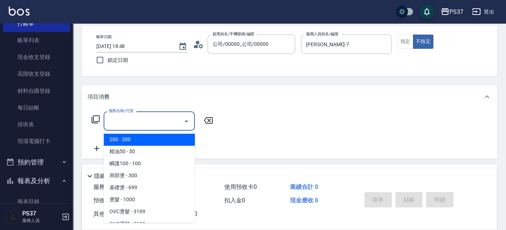
click at [151, 139] on span "200 - 200" at bounding box center [149, 140] width 91 height 12
type input "200(111)"
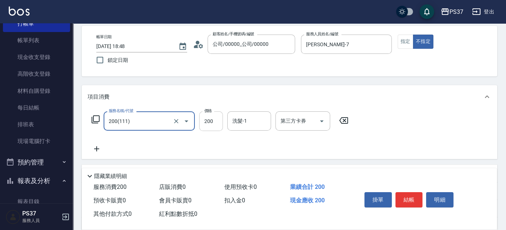
click at [203, 120] on input "200" at bounding box center [211, 122] width 24 height 20
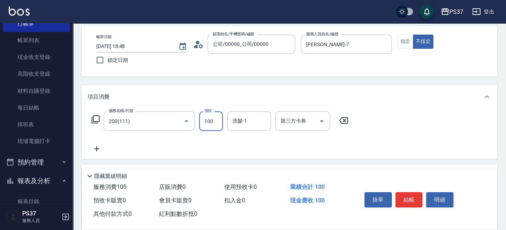
type input "100"
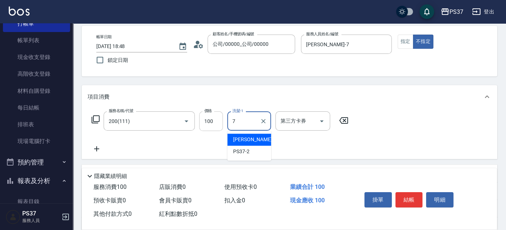
type input "[PERSON_NAME]-7"
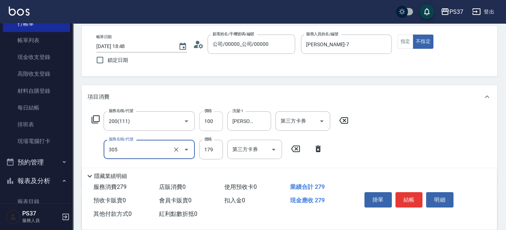
type input "剪髮(305)"
type input "180"
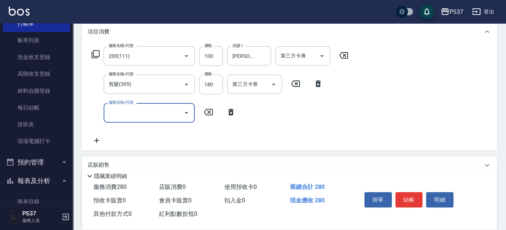
scroll to position [99, 0]
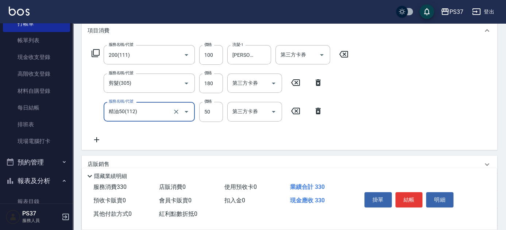
type input "精油50(112)"
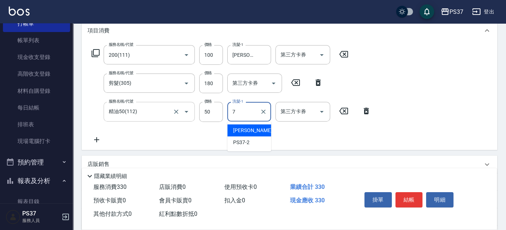
type input "[PERSON_NAME]-7"
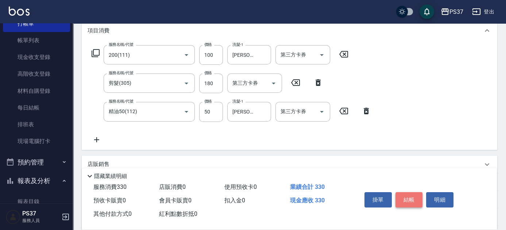
click at [407, 194] on button "結帳" at bounding box center [408, 200] width 27 height 15
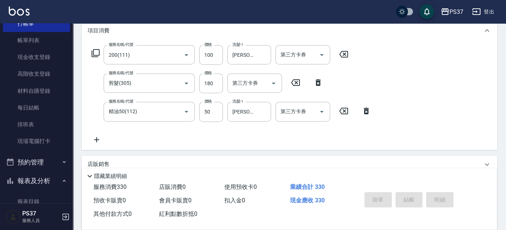
scroll to position [0, 0]
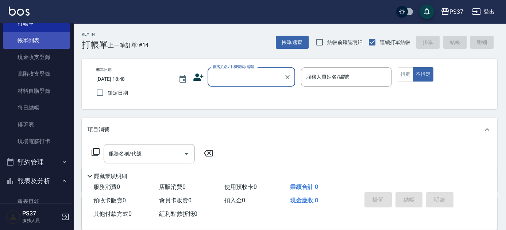
click at [38, 35] on link "帳單列表" at bounding box center [36, 40] width 67 height 17
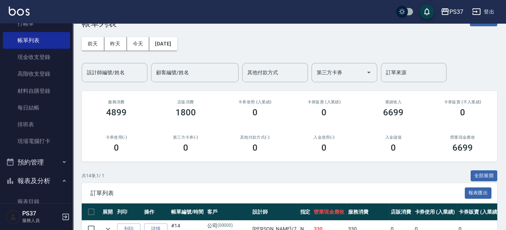
scroll to position [33, 0]
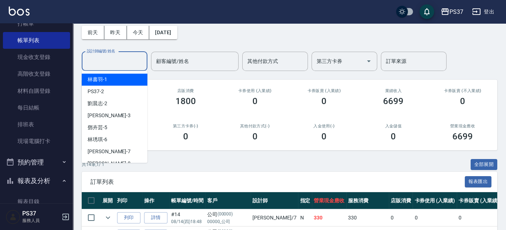
click at [94, 58] on input "設計師編號/姓名" at bounding box center [114, 61] width 59 height 13
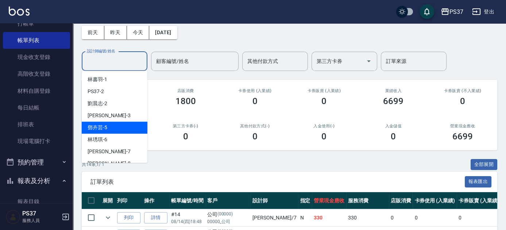
click at [109, 128] on div "[PERSON_NAME]-5" at bounding box center [115, 128] width 66 height 12
type input "[PERSON_NAME]-5"
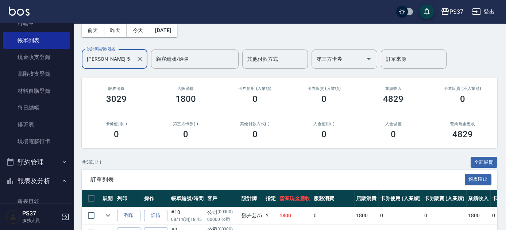
scroll to position [32, 0]
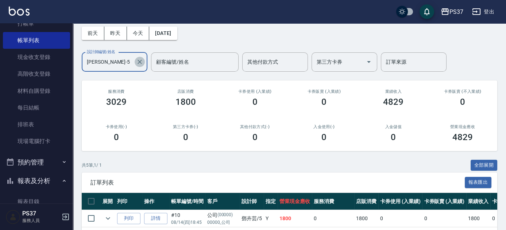
click at [139, 64] on icon "Clear" at bounding box center [139, 61] width 7 height 7
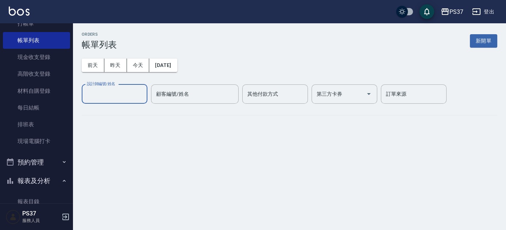
scroll to position [0, 0]
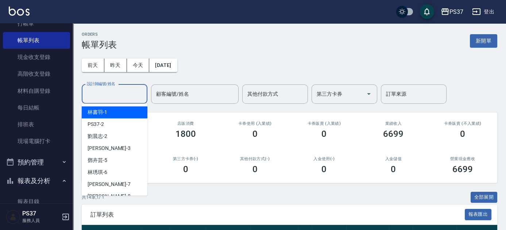
click at [121, 96] on input "設計師編號/姓名" at bounding box center [114, 94] width 59 height 13
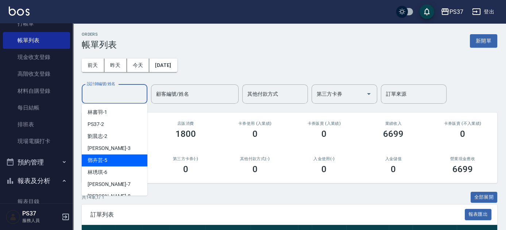
click at [110, 161] on div "[PERSON_NAME]-5" at bounding box center [115, 161] width 66 height 12
type input "[PERSON_NAME]-5"
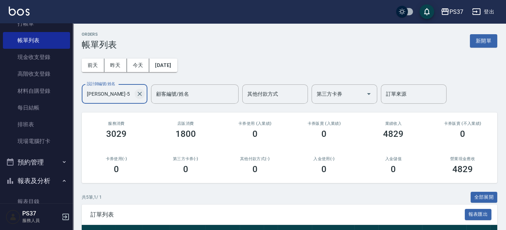
click at [140, 91] on icon "Clear" at bounding box center [139, 93] width 7 height 7
